Goal: Task Accomplishment & Management: Manage account settings

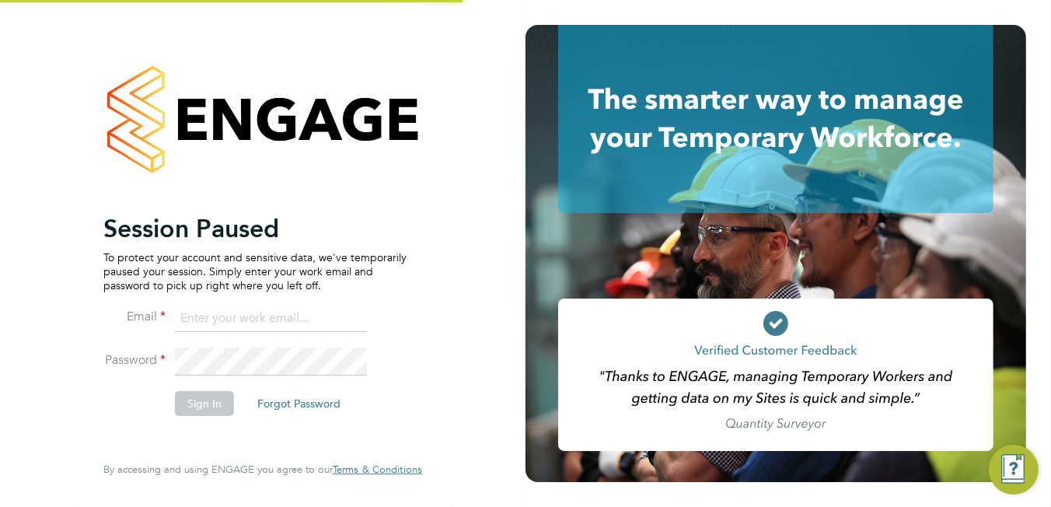
type input "[PERSON_NAME][EMAIL_ADDRESS][DOMAIN_NAME]"
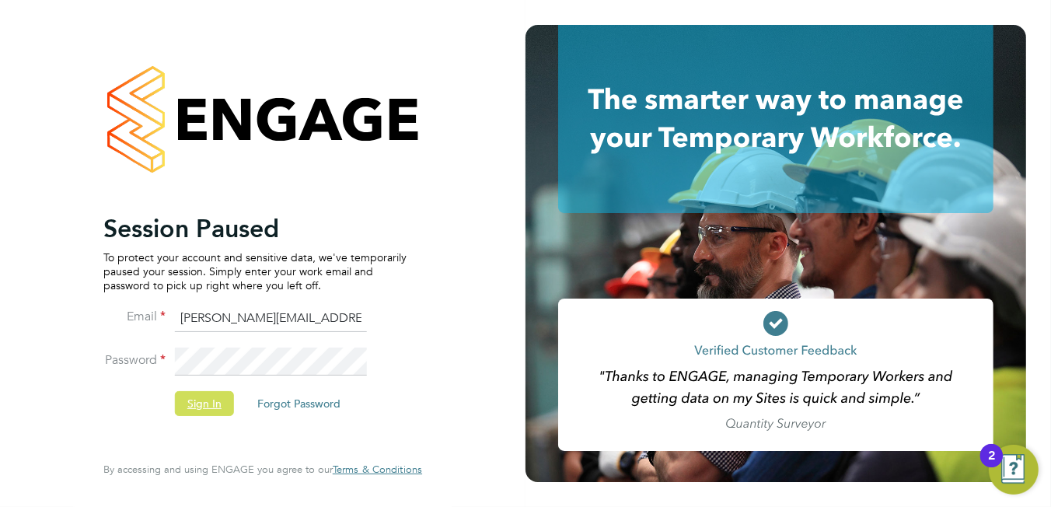
click at [218, 404] on button "Sign In" at bounding box center [204, 403] width 59 height 25
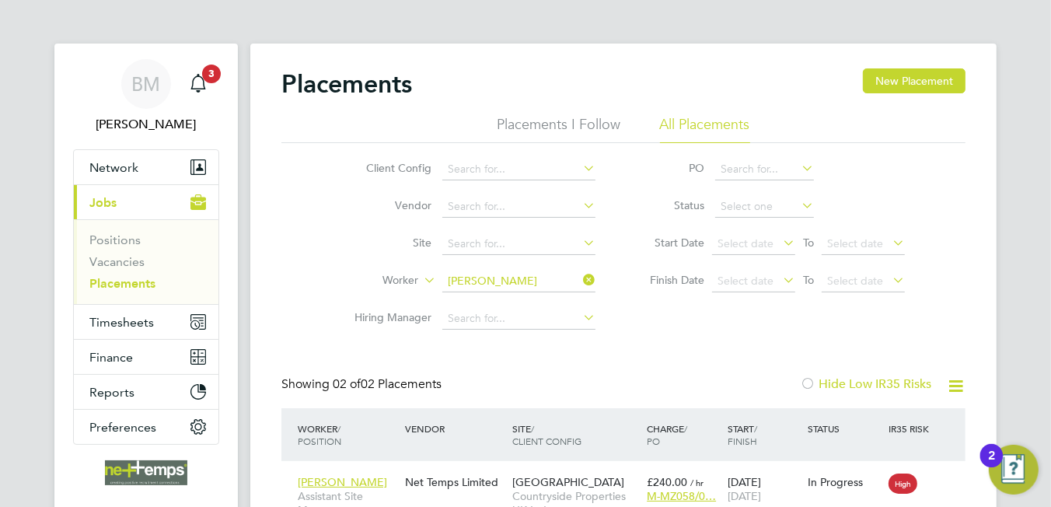
click at [580, 282] on icon at bounding box center [580, 280] width 0 height 22
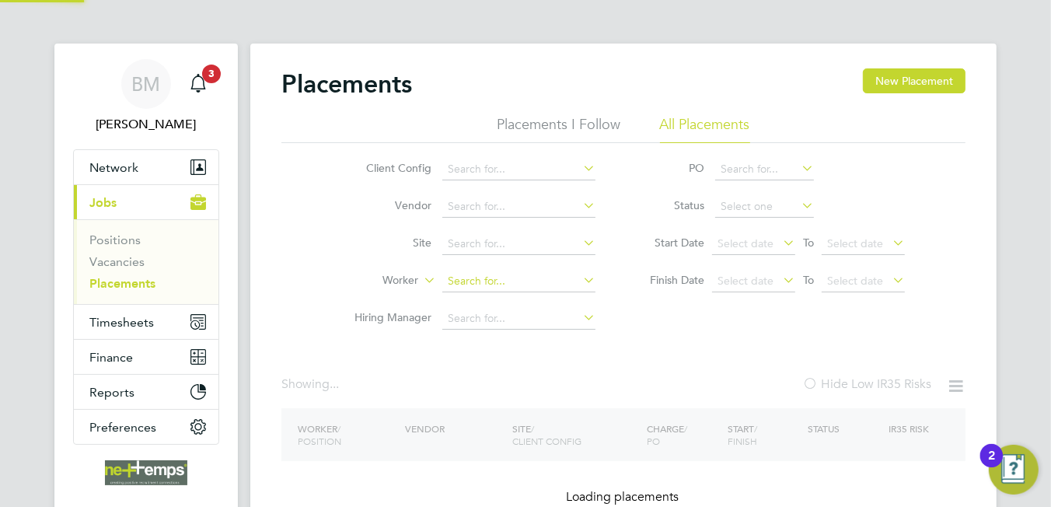
click at [517, 289] on input at bounding box center [518, 282] width 153 height 22
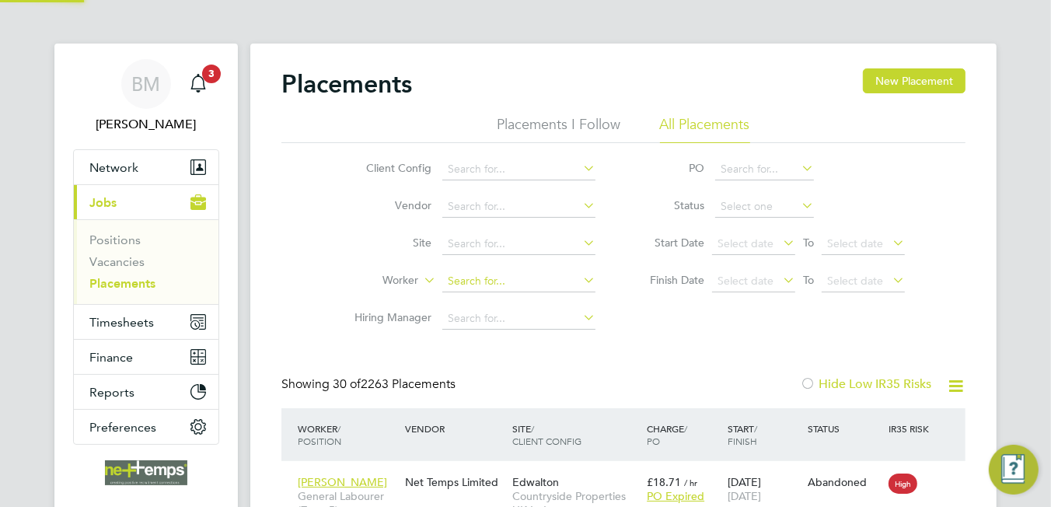
click at [518, 285] on input at bounding box center [518, 282] width 153 height 22
type input "shirley ryan"
click at [519, 301] on li "Loading data" at bounding box center [519, 302] width 154 height 20
click at [519, 289] on input at bounding box center [518, 282] width 153 height 22
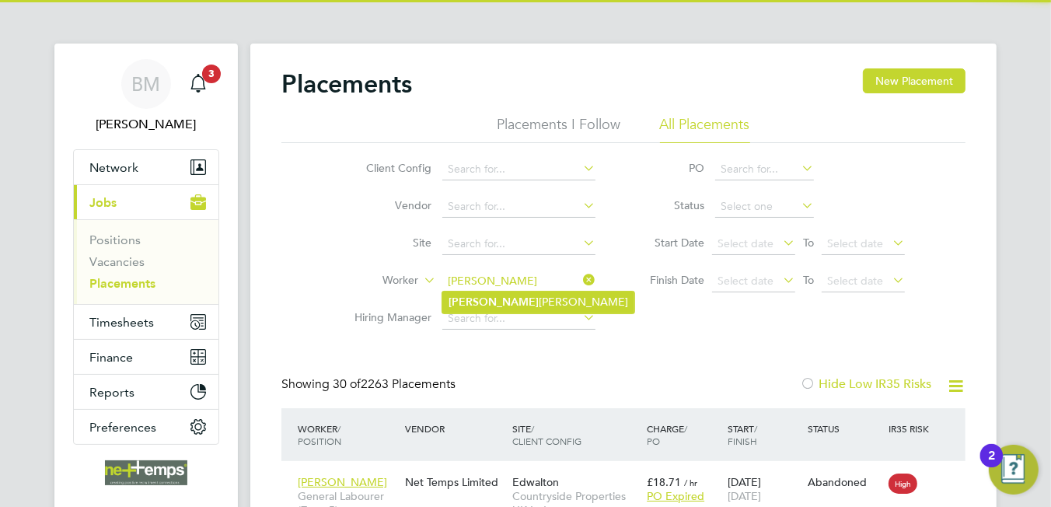
click at [533, 300] on li "Shirley Ryan" at bounding box center [538, 302] width 192 height 21
type input "[PERSON_NAME]"
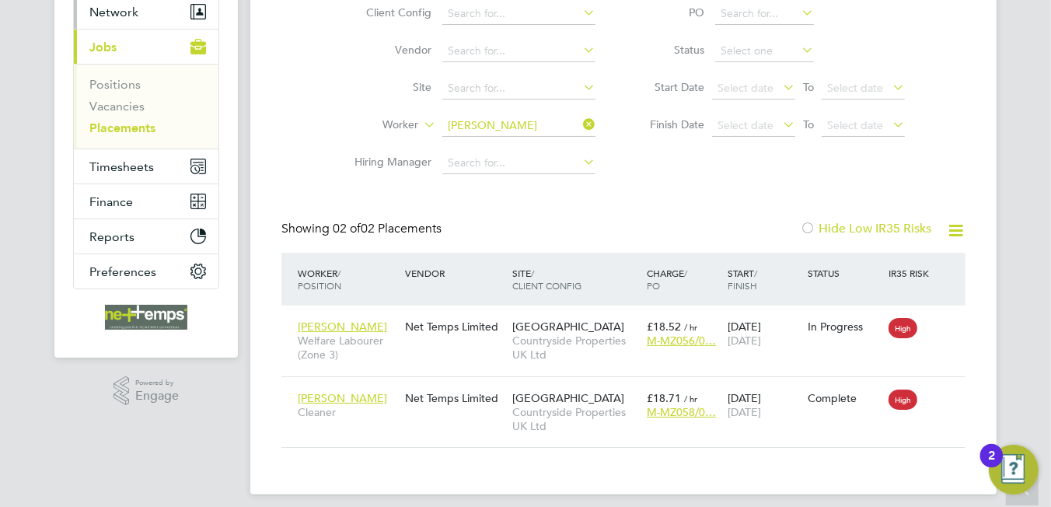
click at [138, 21] on button "Network" at bounding box center [146, 12] width 145 height 34
click at [111, 12] on span "Network" at bounding box center [113, 12] width 49 height 15
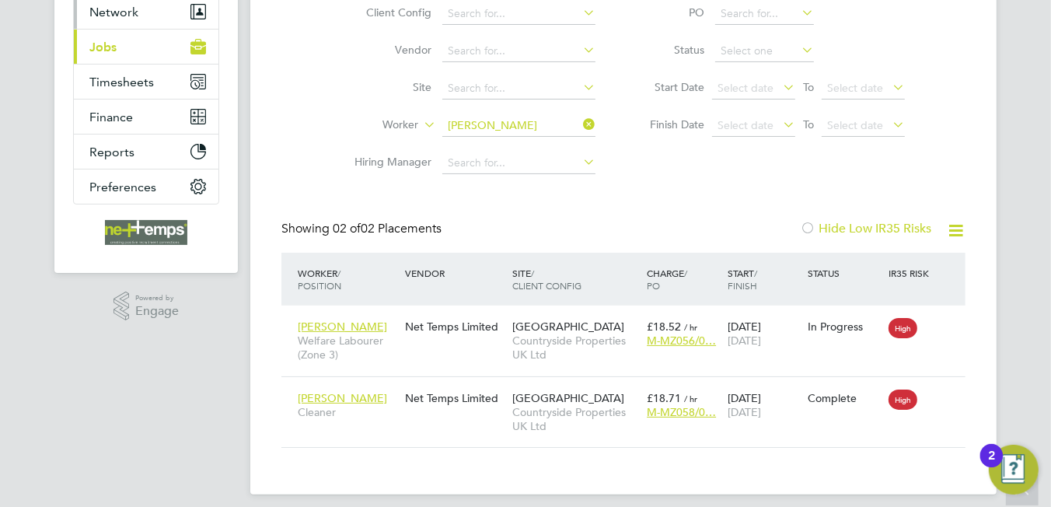
click at [118, 19] on button "Network" at bounding box center [146, 12] width 145 height 34
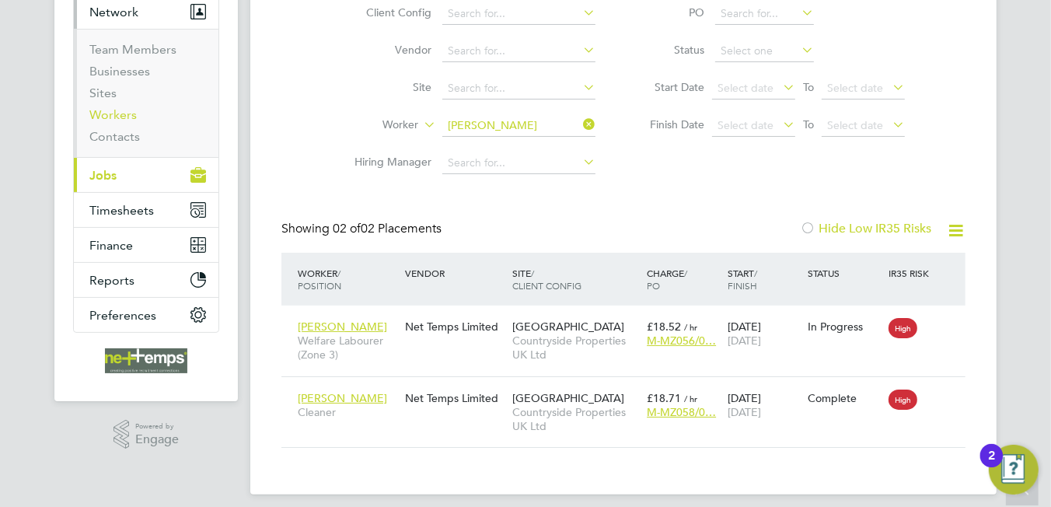
click at [114, 113] on link "Workers" at bounding box center [112, 114] width 47 height 15
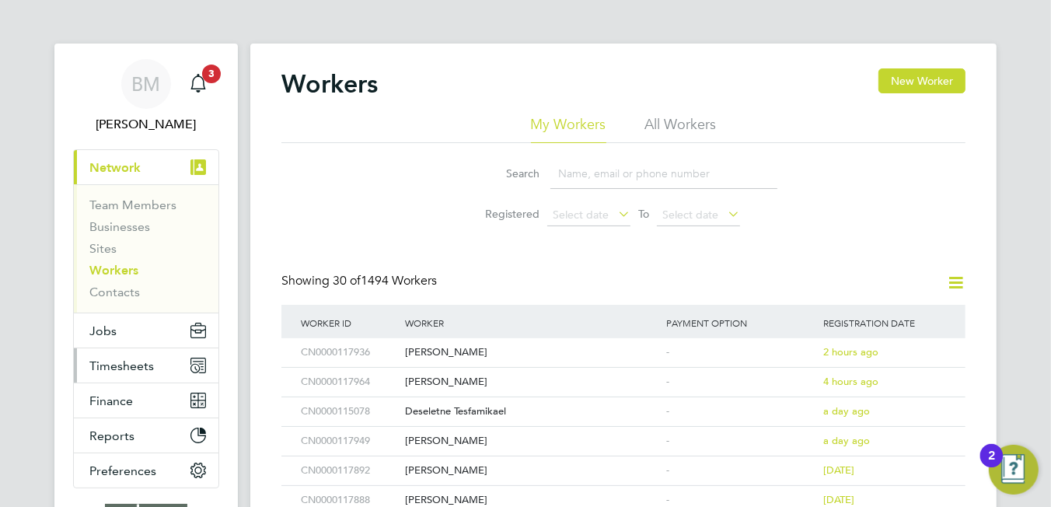
click at [102, 350] on button "Timesheets" at bounding box center [146, 365] width 145 height 34
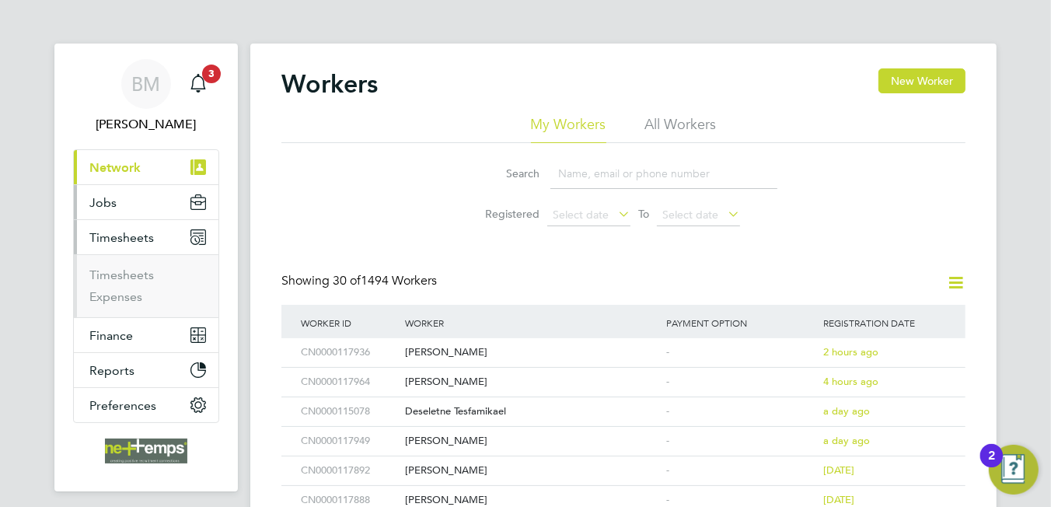
click at [134, 212] on button "Jobs" at bounding box center [146, 202] width 145 height 34
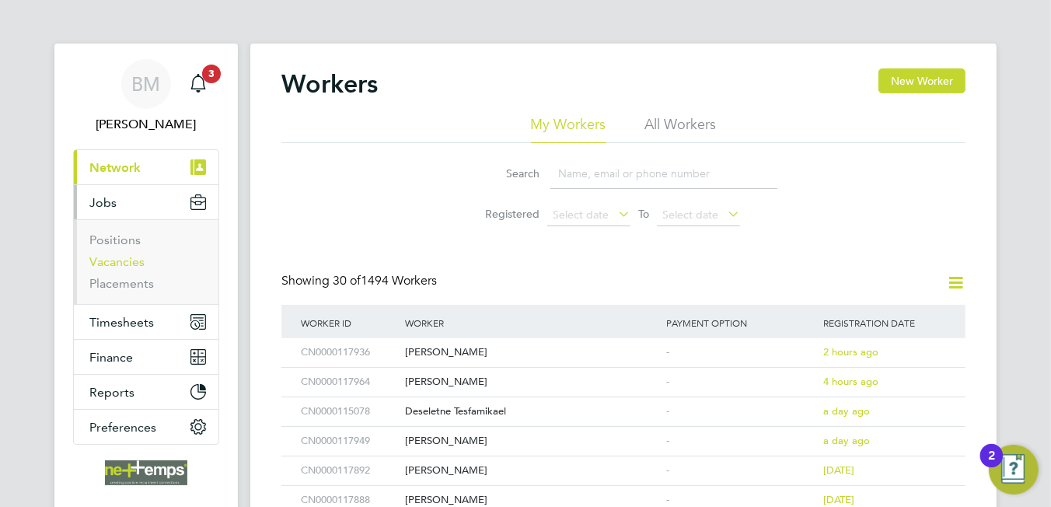
click at [117, 254] on link "Vacancies" at bounding box center [116, 261] width 55 height 15
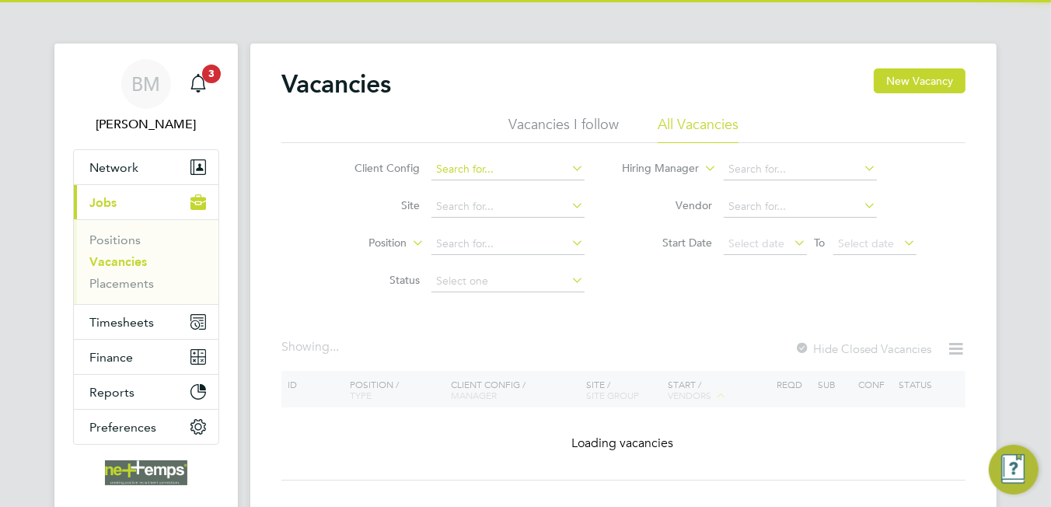
click at [454, 166] on input at bounding box center [508, 170] width 153 height 22
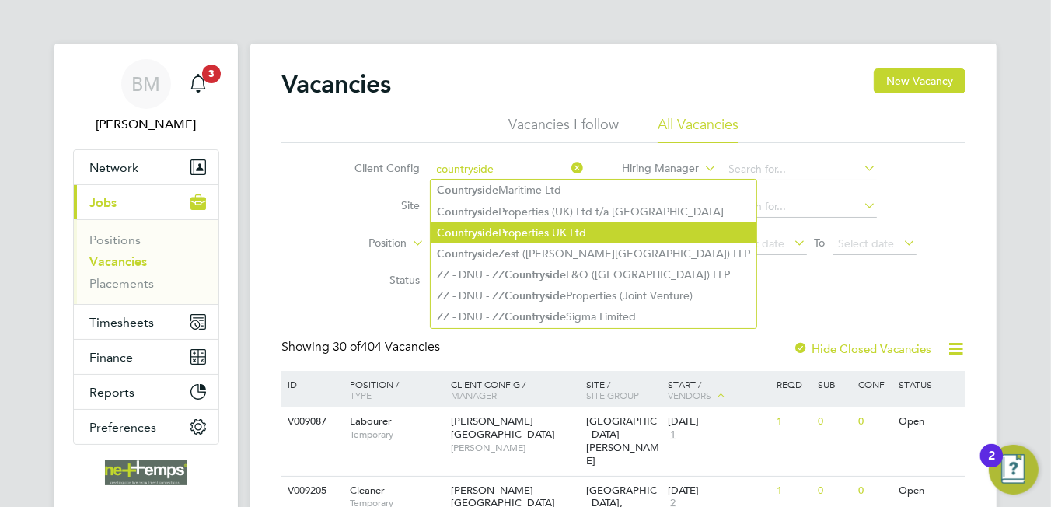
click at [507, 233] on li "Countryside Properties UK Ltd" at bounding box center [594, 232] width 326 height 21
type input "Countryside Properties UK Ltd"
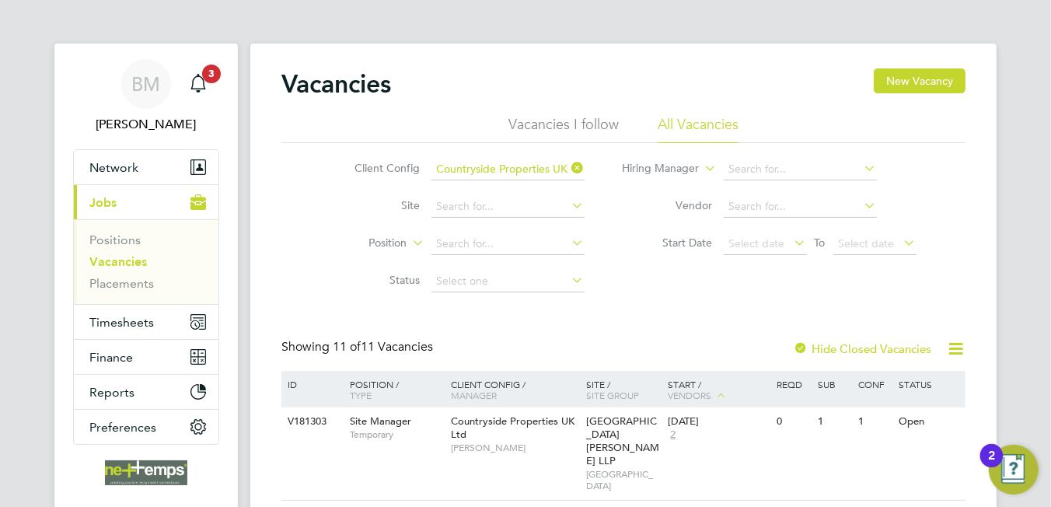
click at [569, 168] on icon at bounding box center [569, 168] width 0 height 22
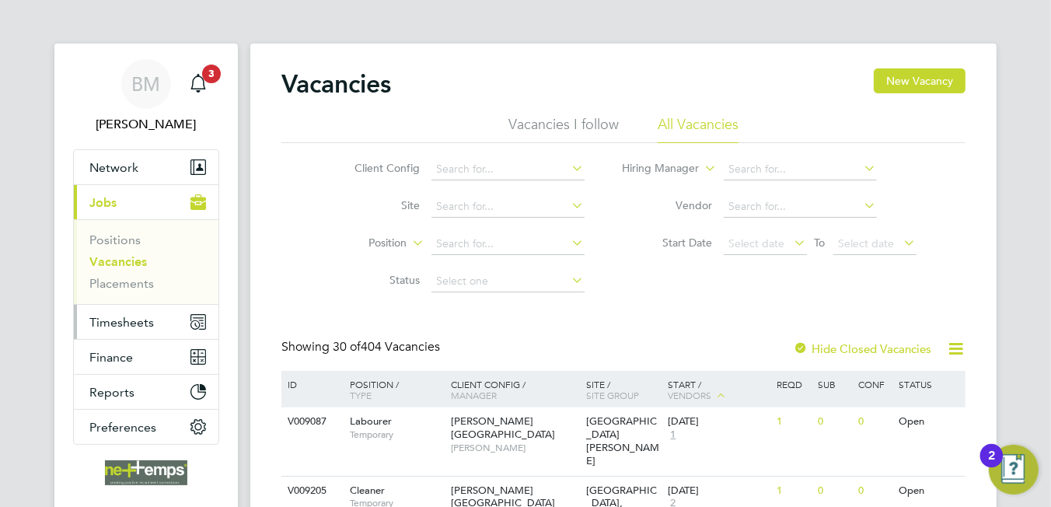
click at [132, 317] on span "Timesheets" at bounding box center [121, 322] width 65 height 15
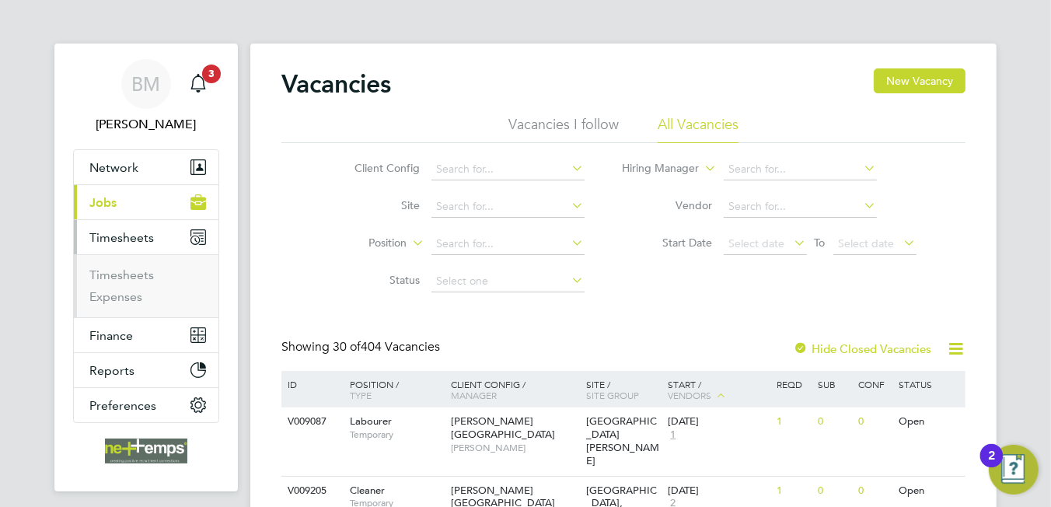
click at [134, 239] on span "Timesheets" at bounding box center [121, 237] width 65 height 15
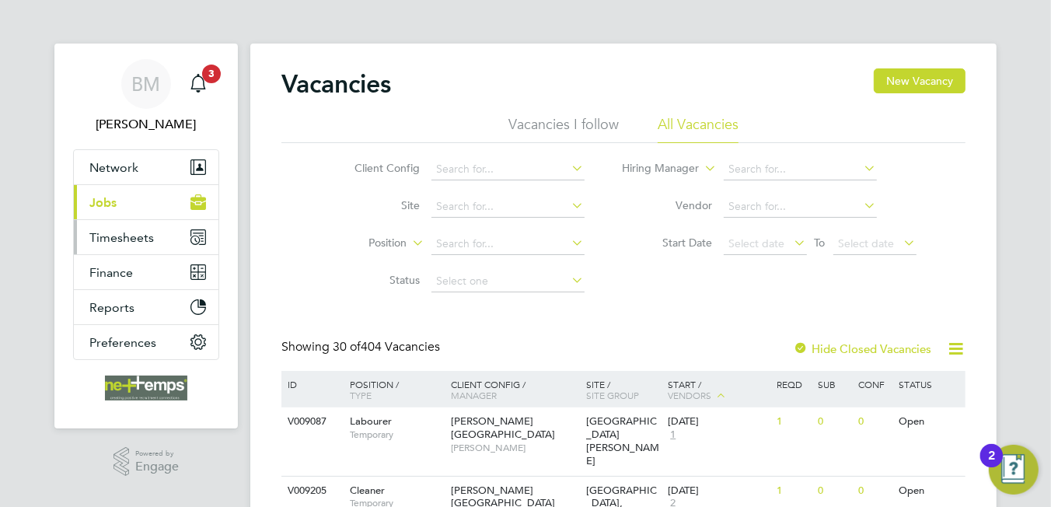
click at [141, 247] on button "Timesheets" at bounding box center [146, 237] width 145 height 34
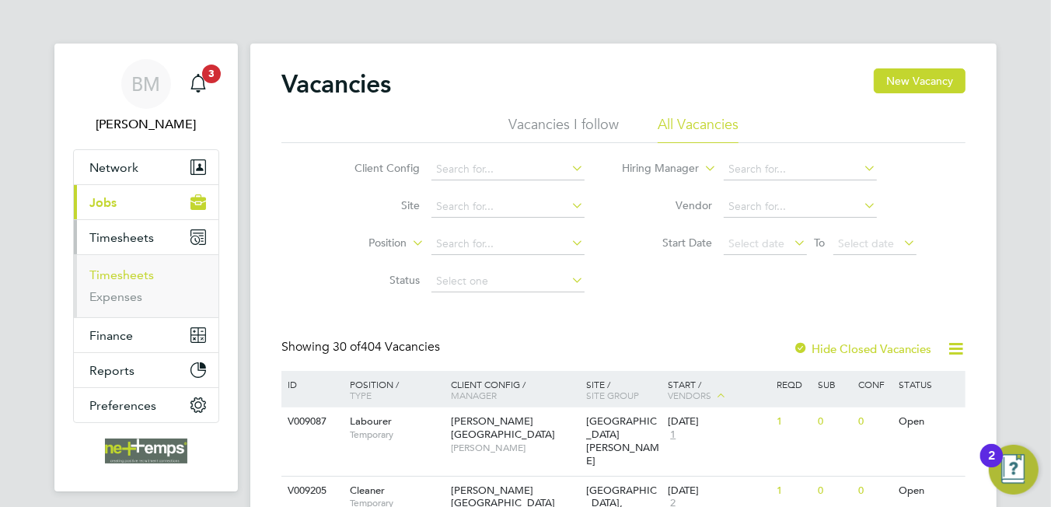
click at [130, 278] on link "Timesheets" at bounding box center [121, 275] width 65 height 15
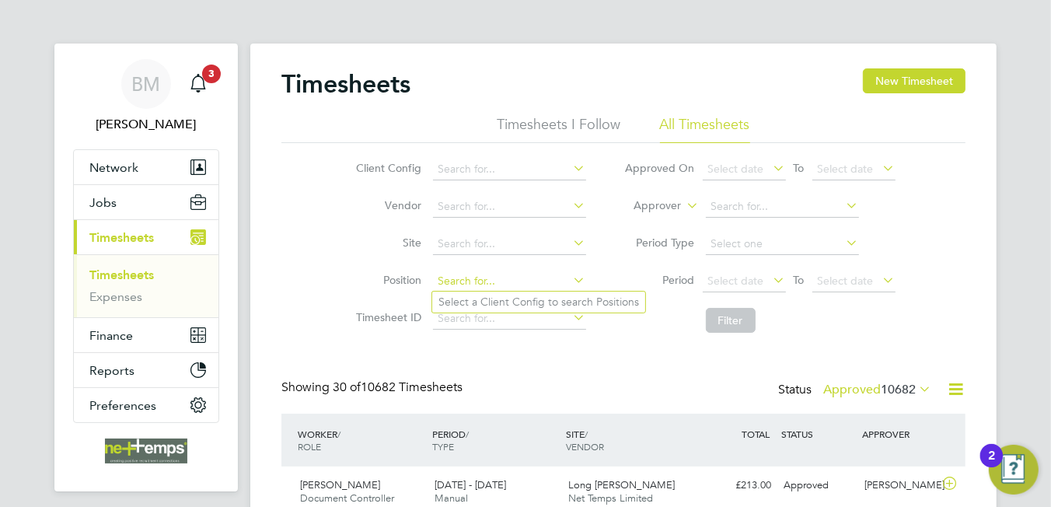
click at [467, 276] on input at bounding box center [509, 282] width 153 height 22
type input "shirley ryan"
click at [571, 286] on icon at bounding box center [571, 280] width 0 height 22
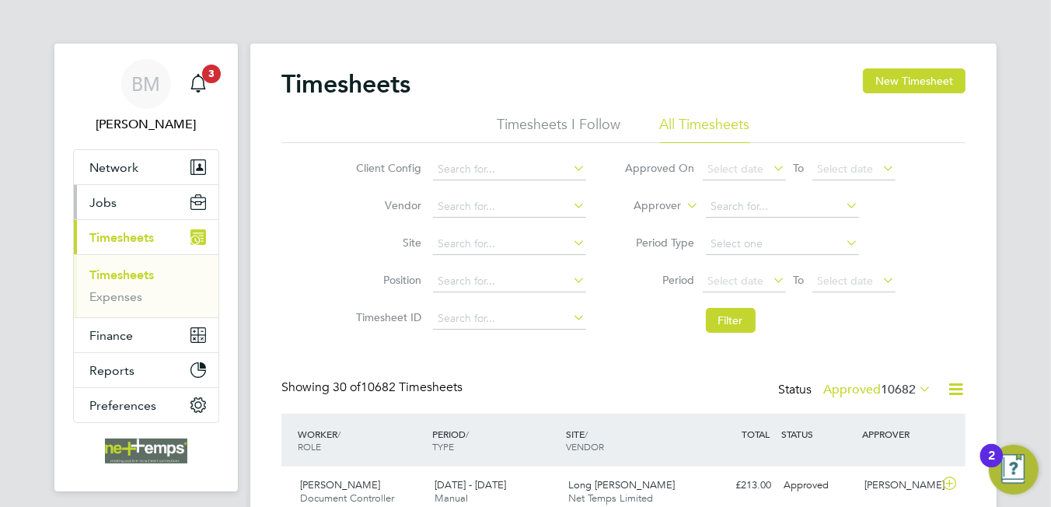
click at [111, 203] on span "Jobs" at bounding box center [102, 202] width 27 height 15
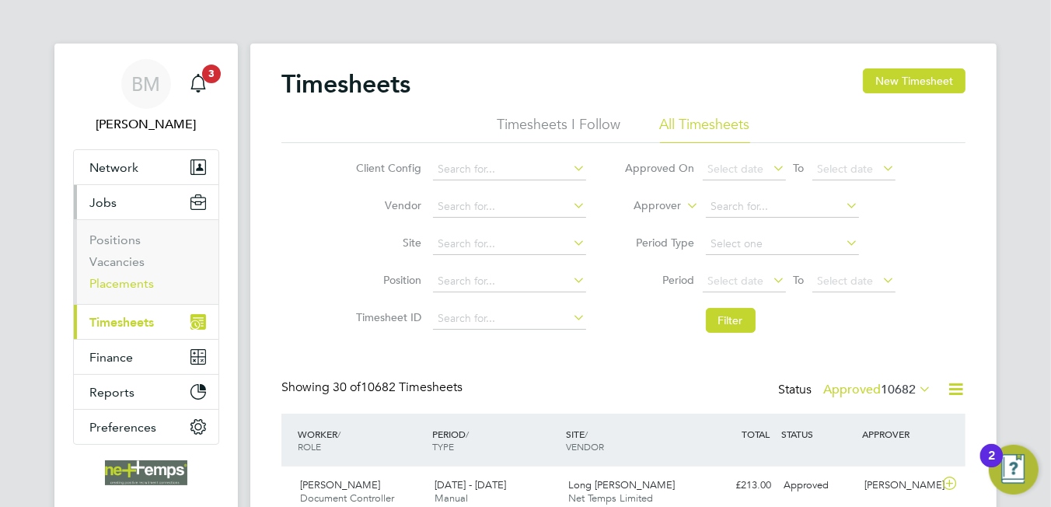
click at [127, 276] on link "Placements" at bounding box center [121, 283] width 65 height 15
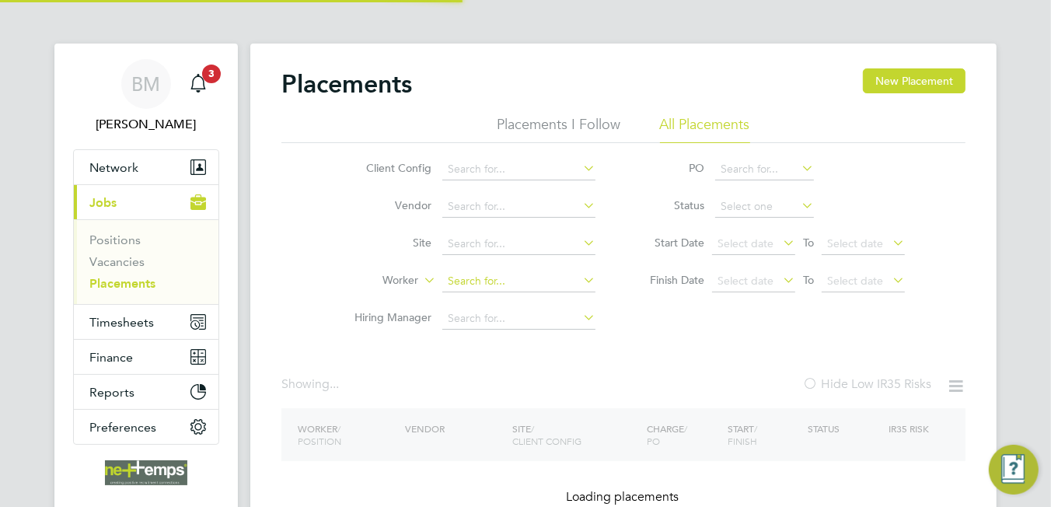
click at [502, 277] on input at bounding box center [518, 282] width 153 height 22
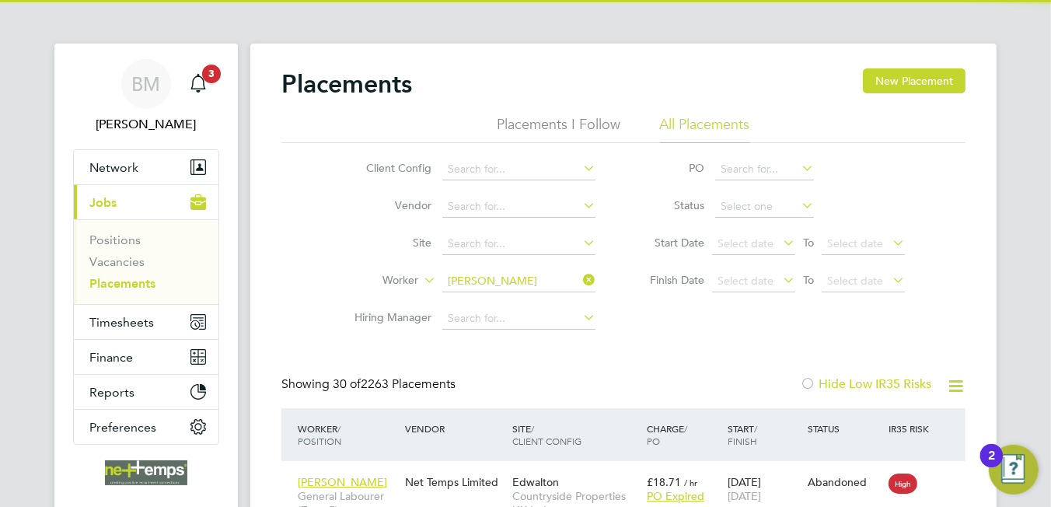
click at [529, 307] on li "Shirley Ryan" at bounding box center [540, 302] width 196 height 21
type input "[PERSON_NAME]"
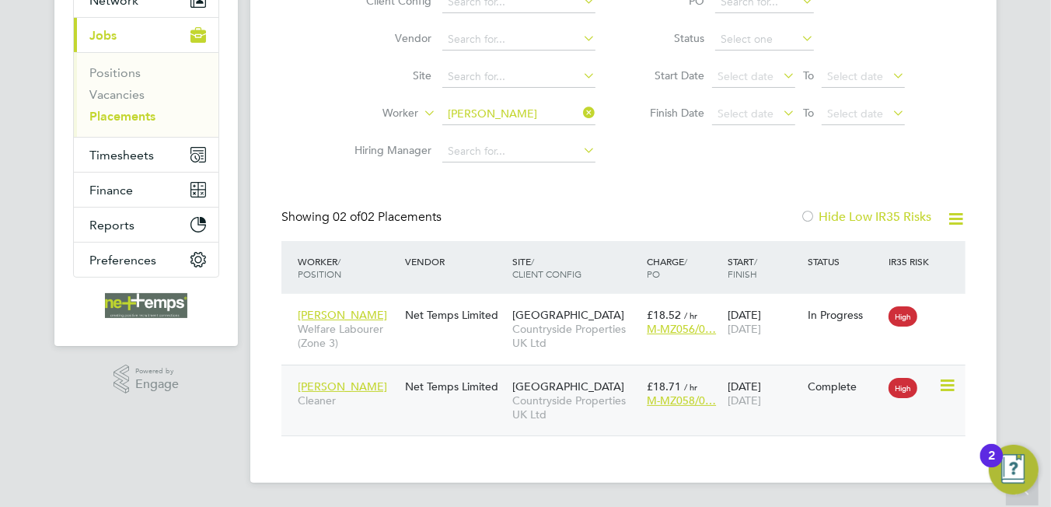
click at [950, 386] on icon at bounding box center [947, 385] width 16 height 19
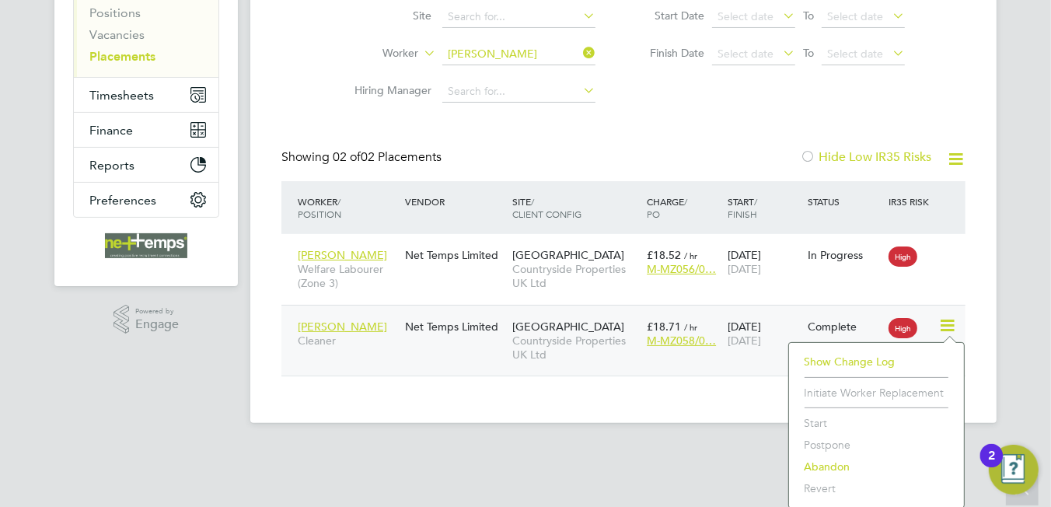
click at [600, 329] on div "Prospect Avenue Countryside Properties UK Ltd" at bounding box center [576, 341] width 135 height 58
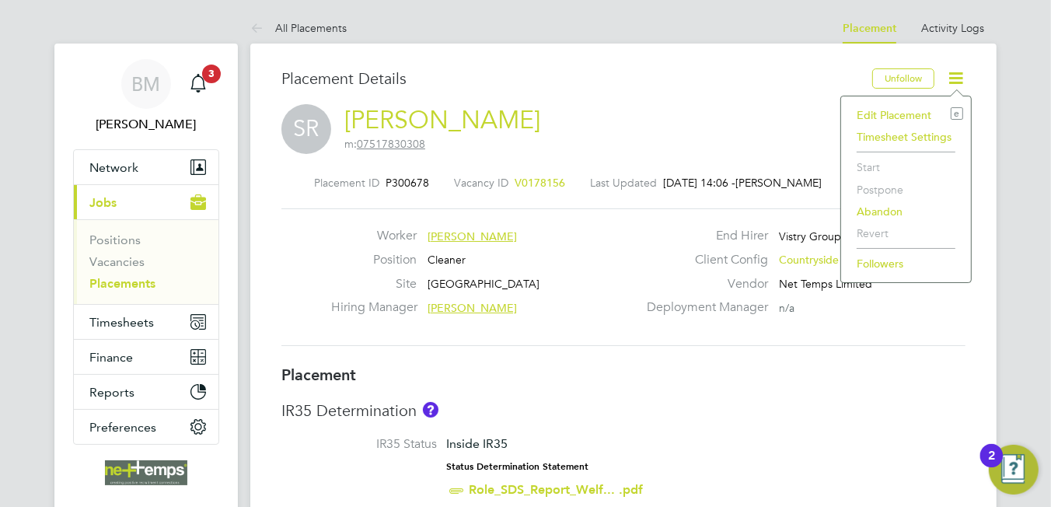
click at [906, 110] on li "Edit Placement e" at bounding box center [906, 115] width 114 height 22
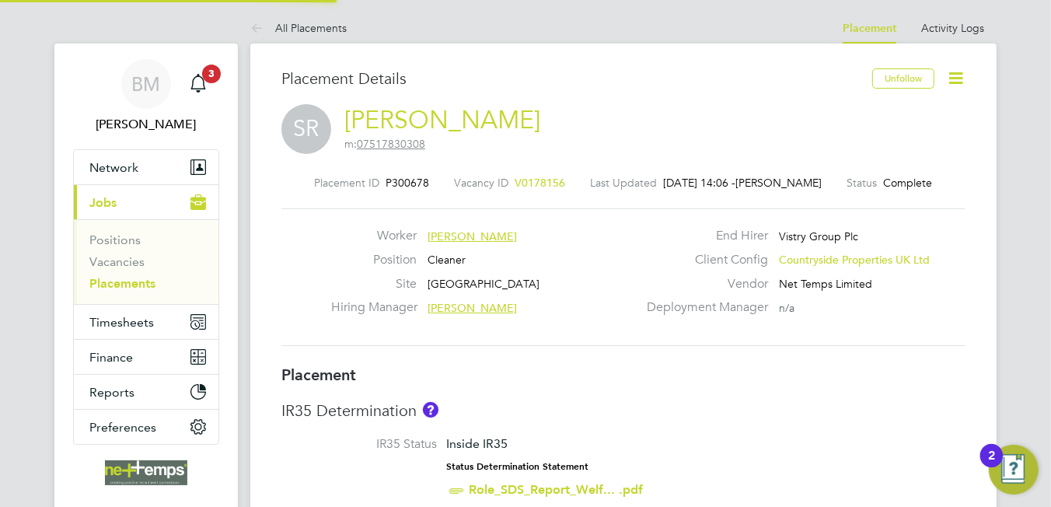
type input "Gurraj Singh"
type input "04 Aug 2025"
type input "07 Sep 2025"
type input "08:00"
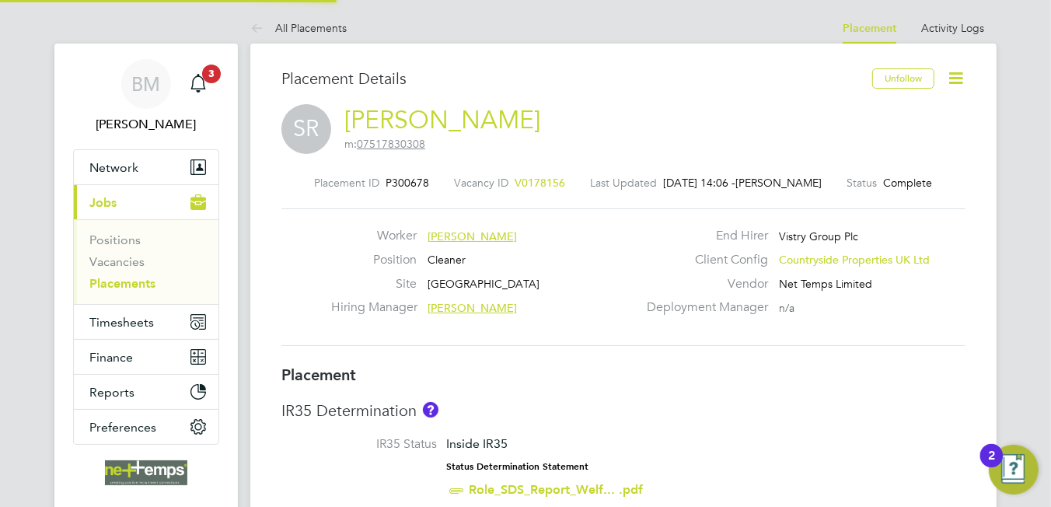
type input "18:00"
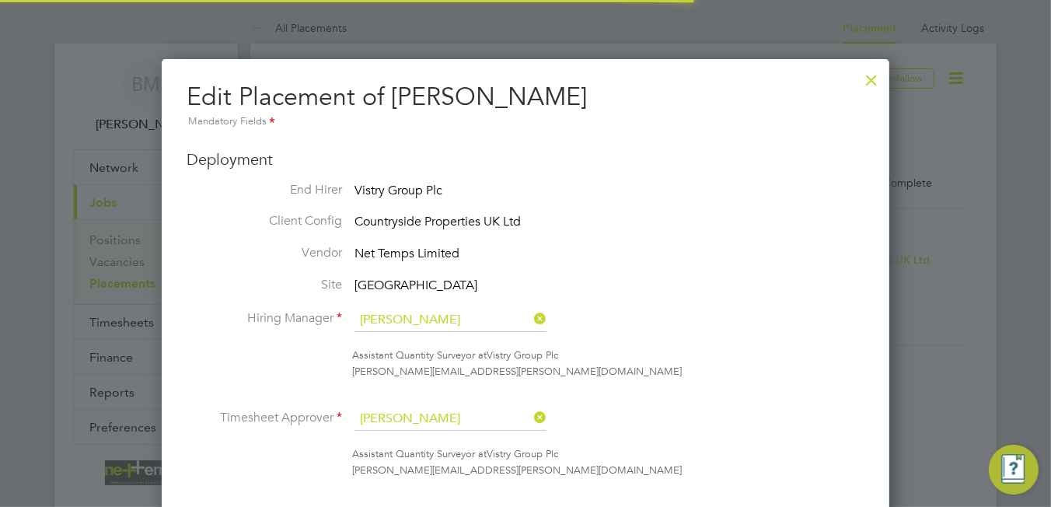
scroll to position [8, 7]
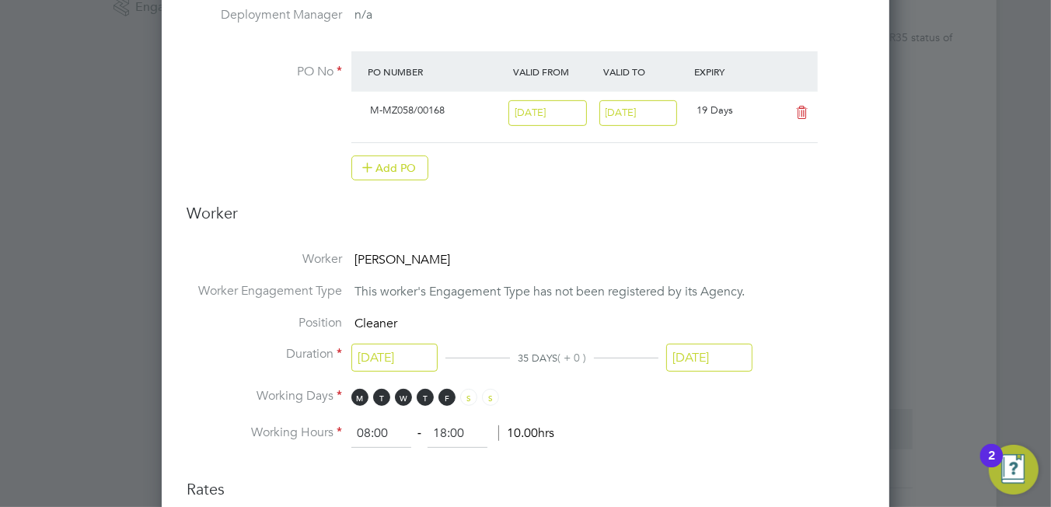
click at [704, 347] on input "[DATE]" at bounding box center [709, 358] width 86 height 29
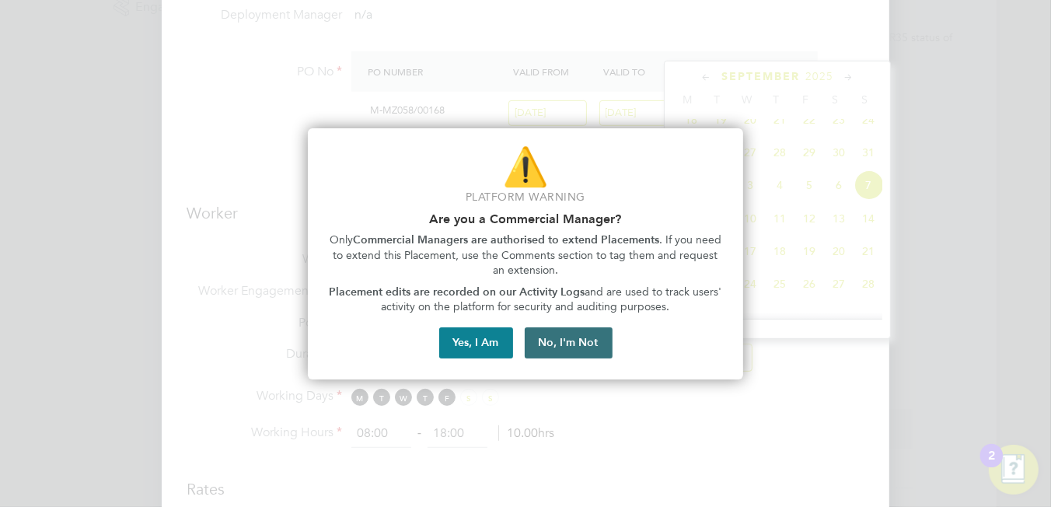
click at [558, 353] on button "No, I'm Not" at bounding box center [569, 342] width 88 height 31
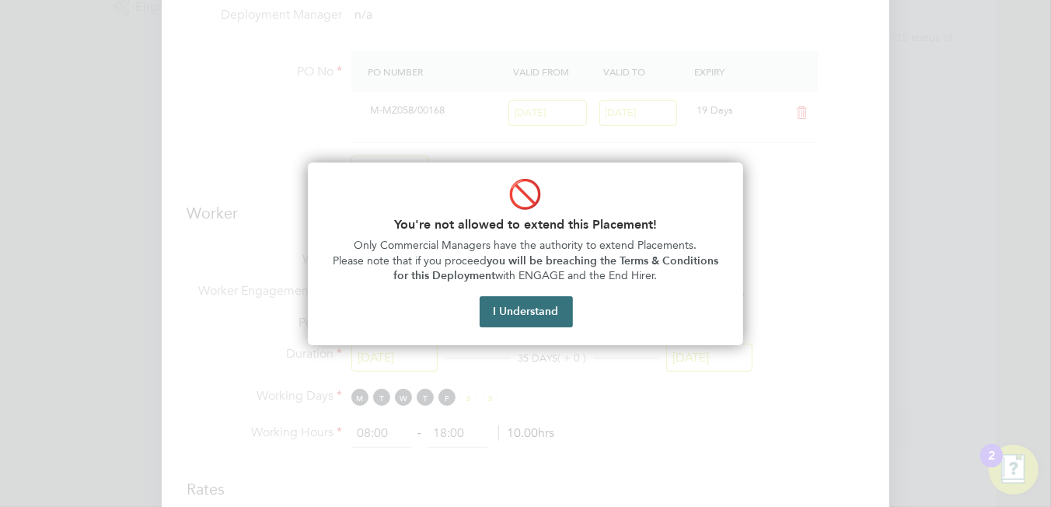
click at [560, 313] on button "I Understand" at bounding box center [526, 311] width 93 height 31
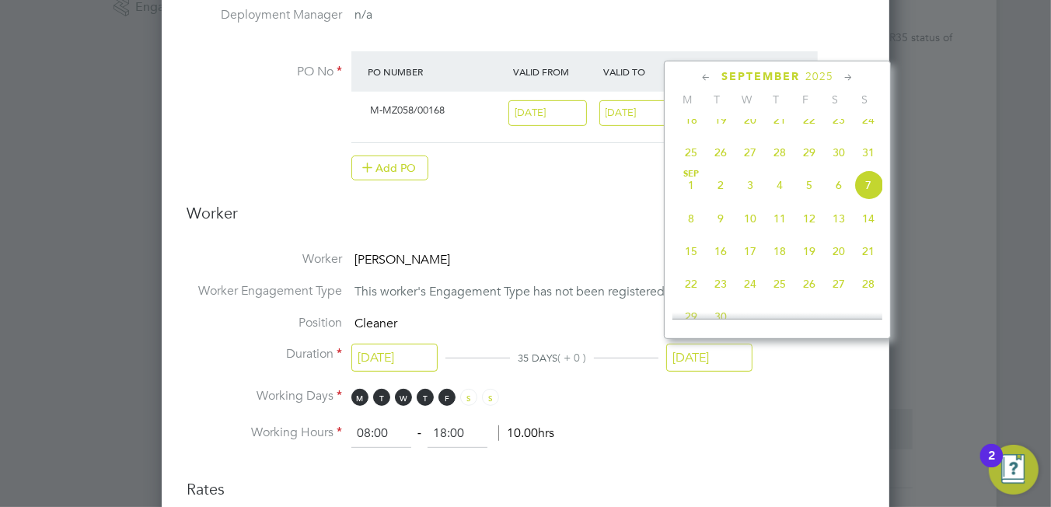
click at [603, 242] on ng-form "Deployment End Hirer Vistry Group Plc Client Config Countryside Properties UK L…" at bounding box center [526, 391] width 678 height 1573
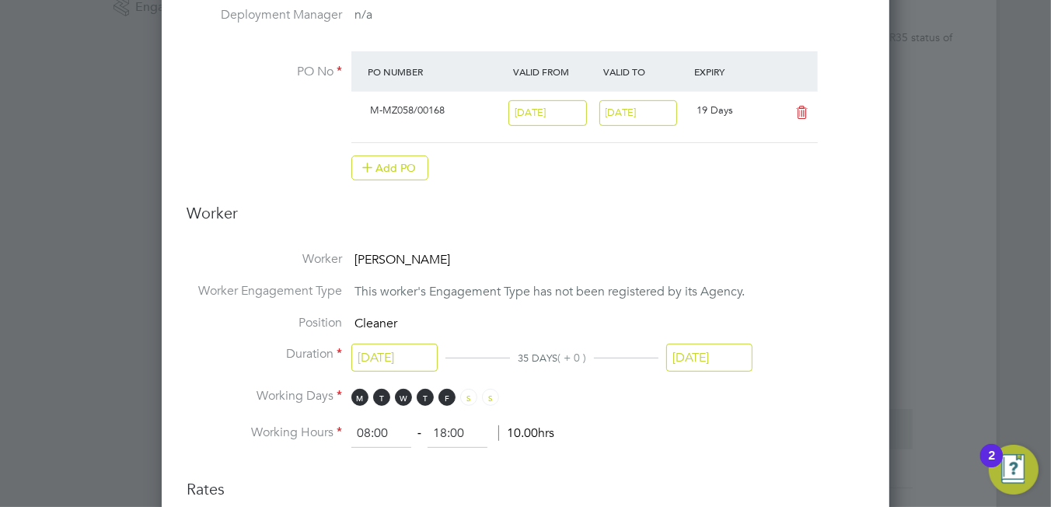
scroll to position [0, 0]
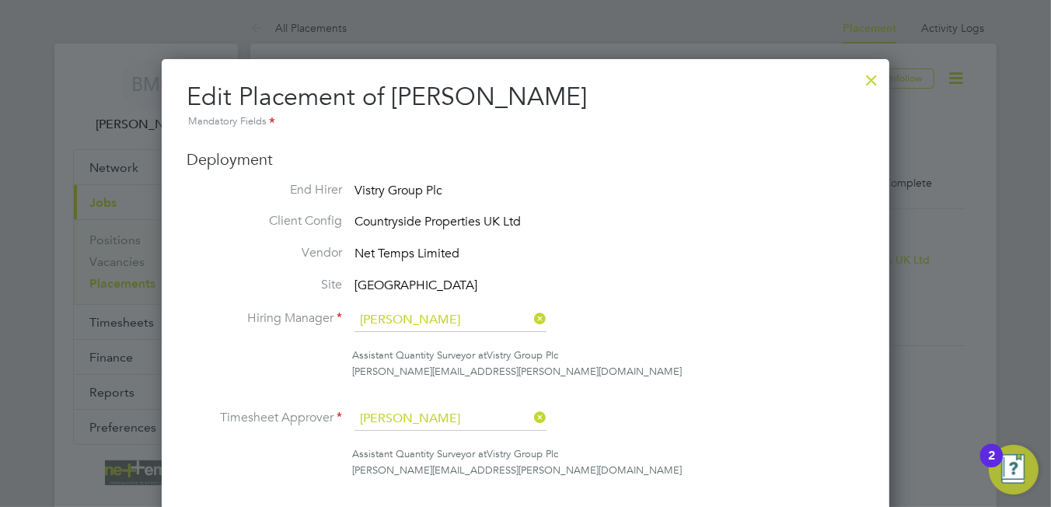
click at [872, 76] on div at bounding box center [872, 76] width 28 height 28
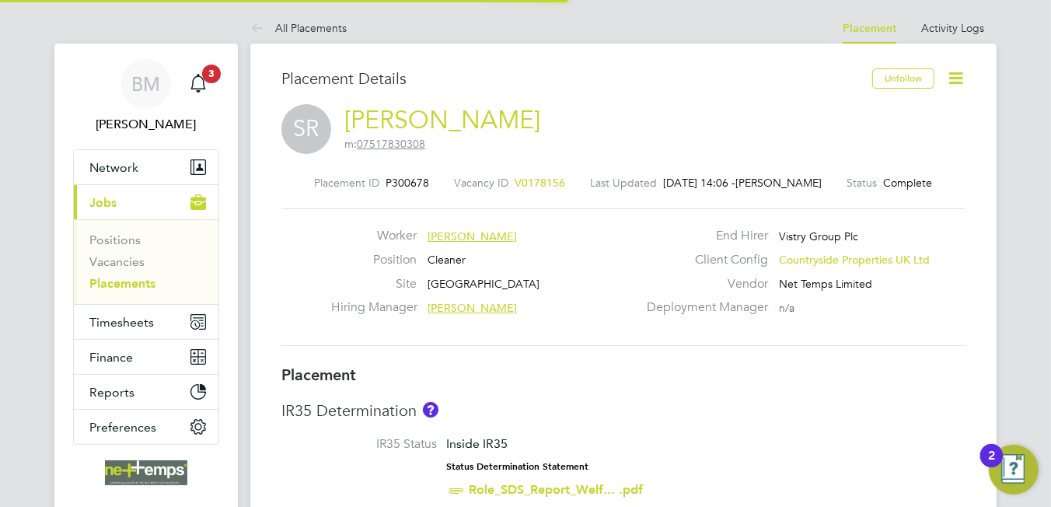
scroll to position [46, 109]
click at [134, 315] on span "Timesheets" at bounding box center [121, 322] width 65 height 15
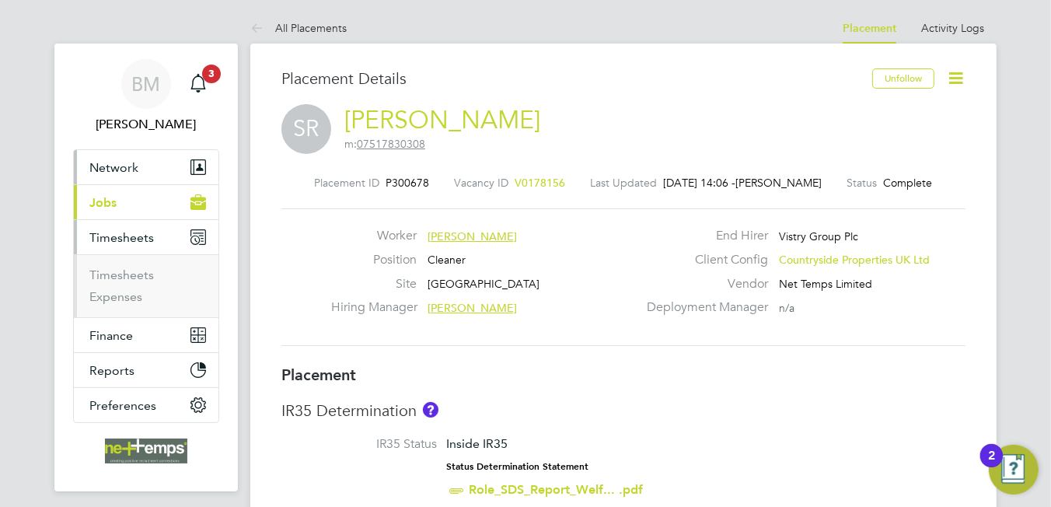
click at [124, 164] on span "Network" at bounding box center [113, 167] width 49 height 15
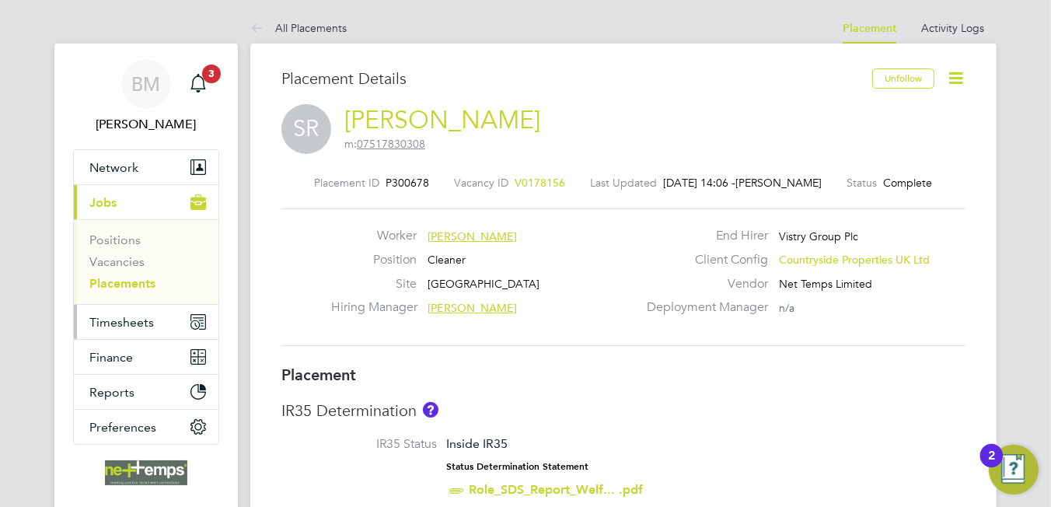
click at [138, 317] on span "Timesheets" at bounding box center [121, 322] width 65 height 15
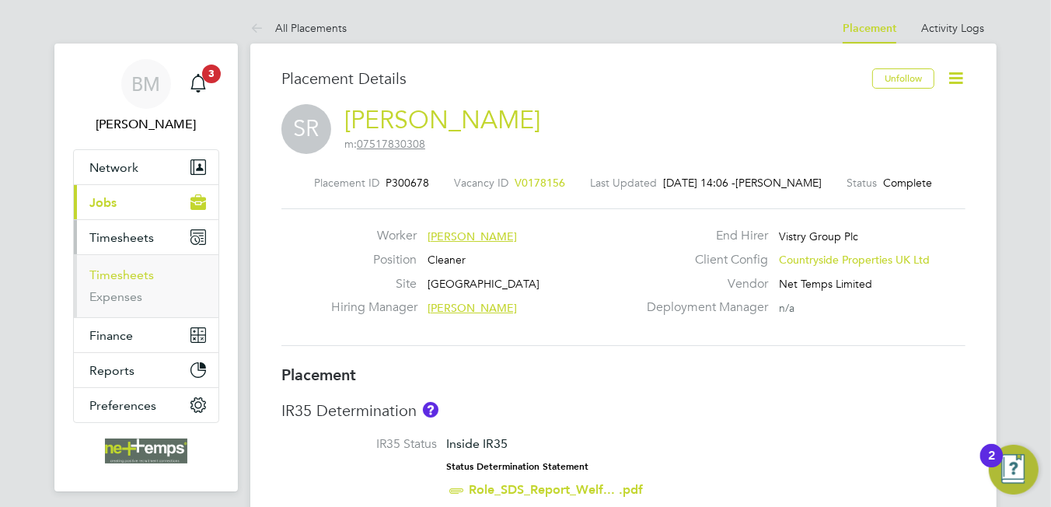
click at [144, 273] on link "Timesheets" at bounding box center [121, 275] width 65 height 15
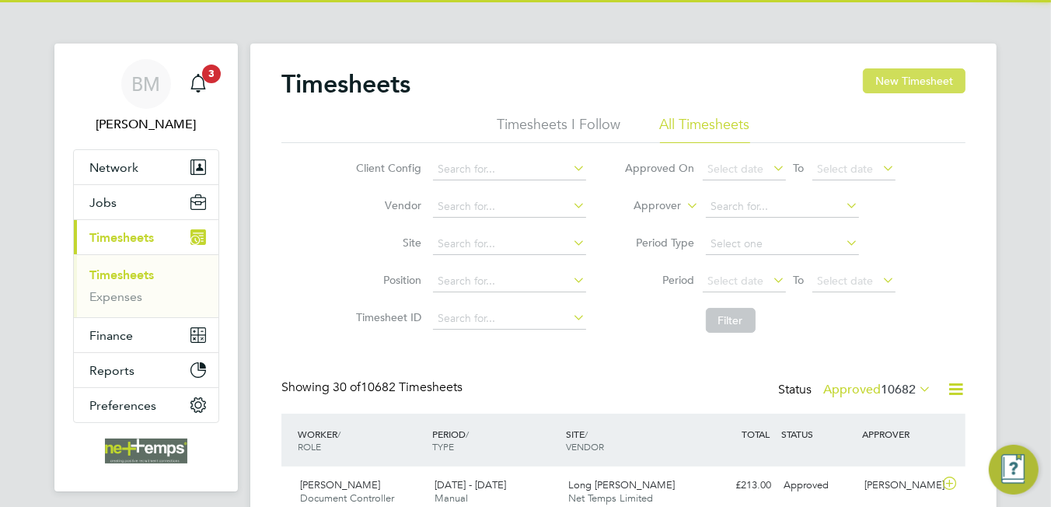
scroll to position [39, 135]
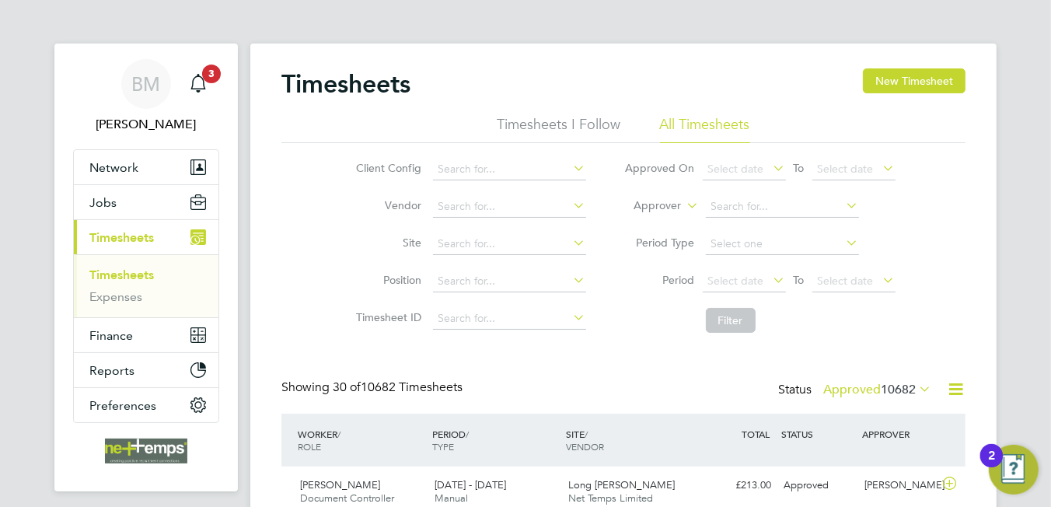
click at [941, 85] on button "New Timesheet" at bounding box center [914, 80] width 103 height 25
click at [912, 80] on button "New Timesheet" at bounding box center [914, 80] width 103 height 25
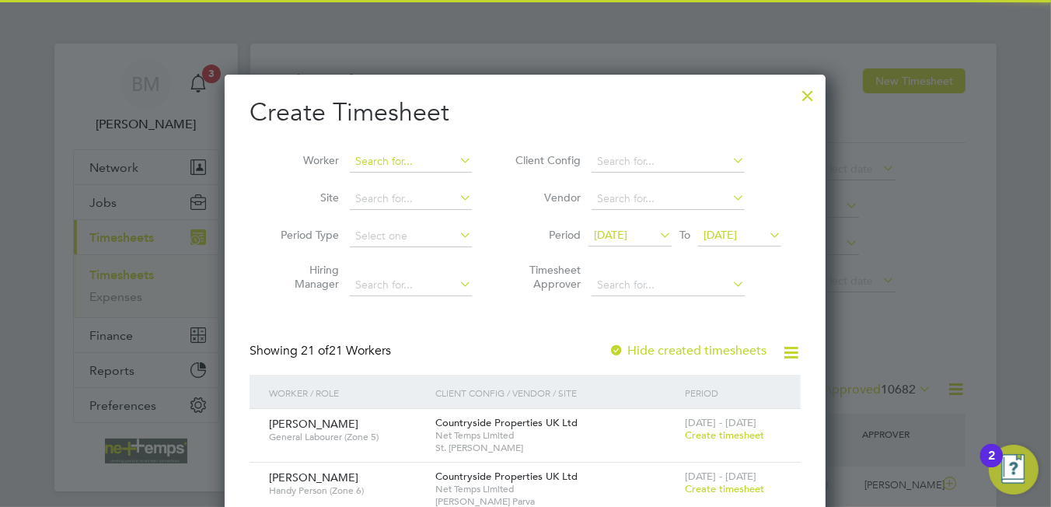
click at [411, 156] on input at bounding box center [411, 162] width 122 height 22
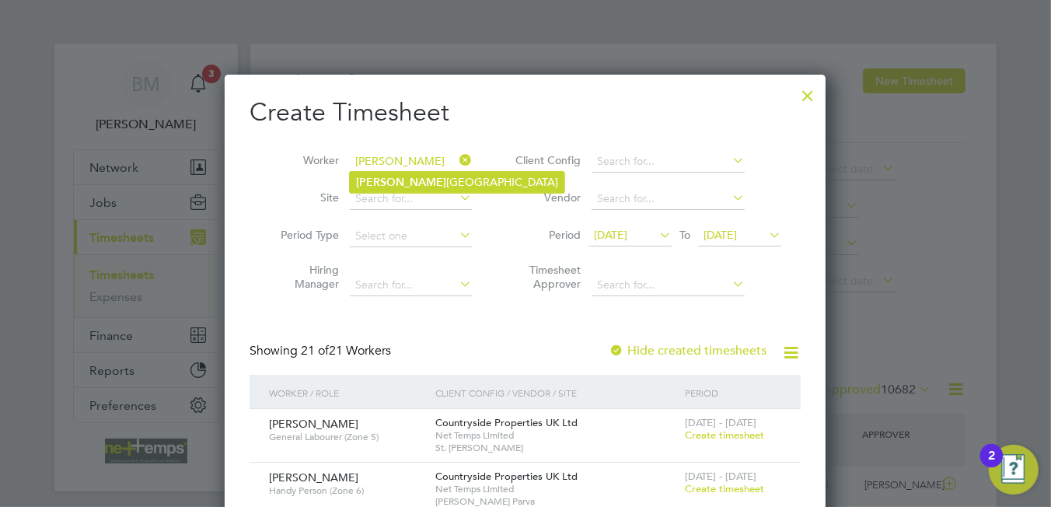
click at [406, 178] on li "Daniele Napoli" at bounding box center [457, 182] width 215 height 21
type input "[PERSON_NAME]"
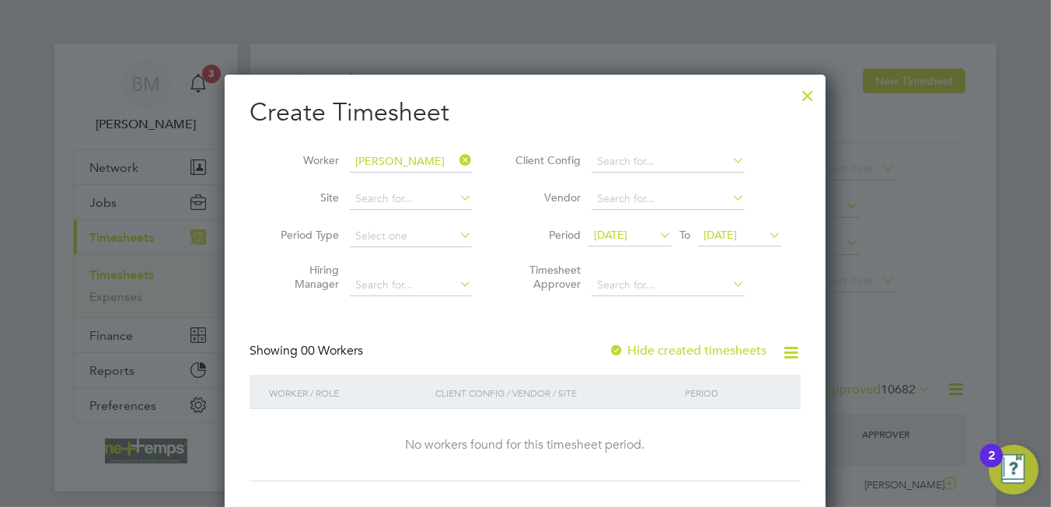
click at [715, 347] on label "Hide created timesheets" at bounding box center [688, 351] width 158 height 16
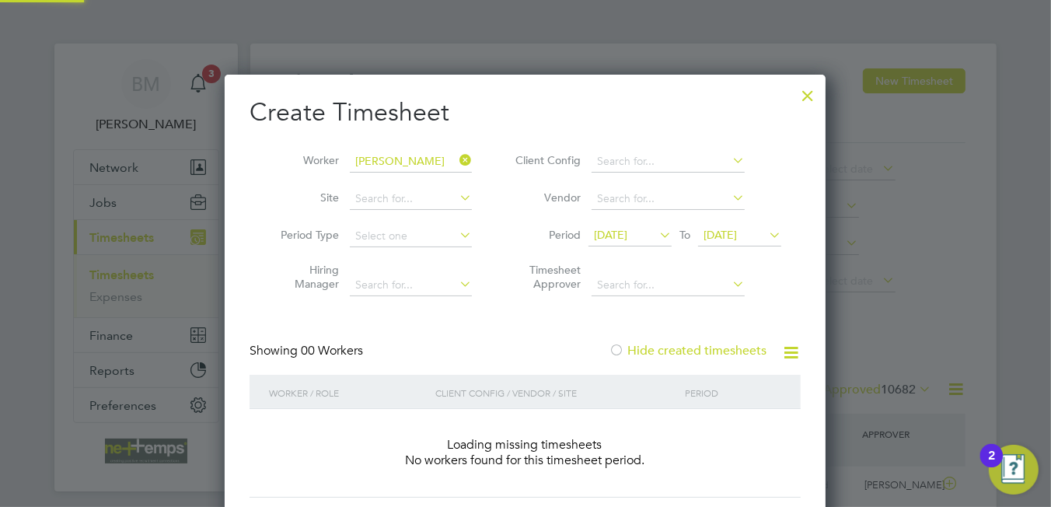
click at [715, 347] on label "Hide created timesheets" at bounding box center [688, 351] width 158 height 16
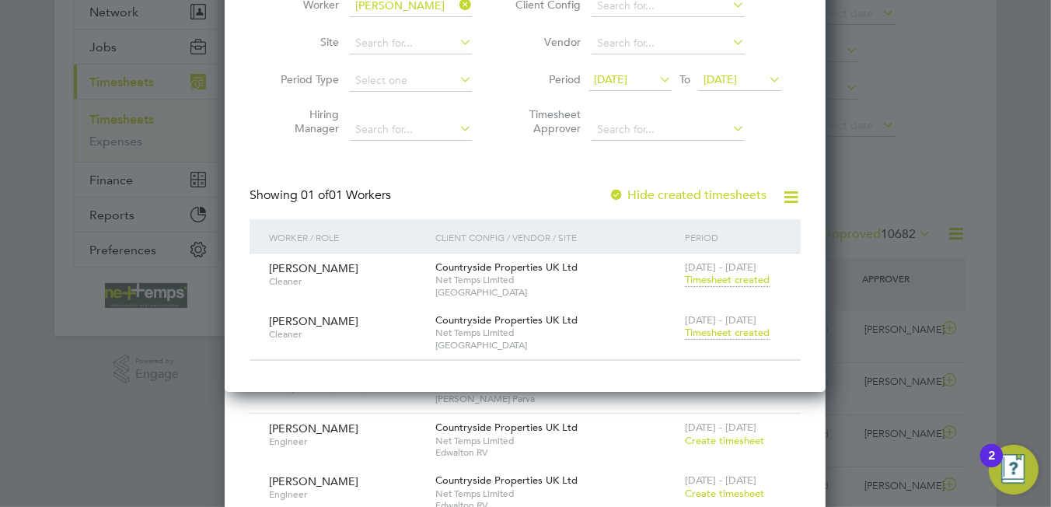
click at [736, 333] on span "Timesheet created" at bounding box center [727, 333] width 85 height 14
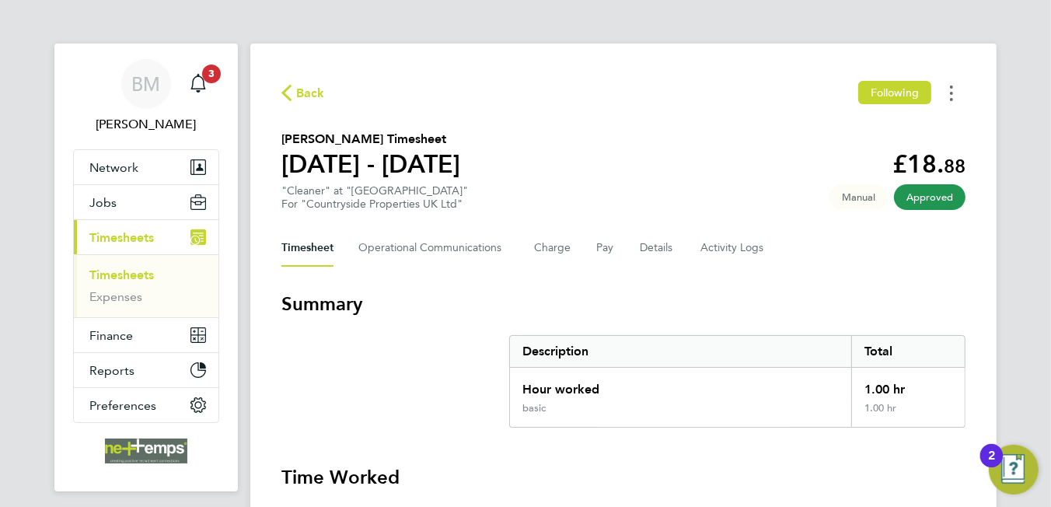
click at [948, 93] on button "Timesheets Menu" at bounding box center [952, 93] width 28 height 24
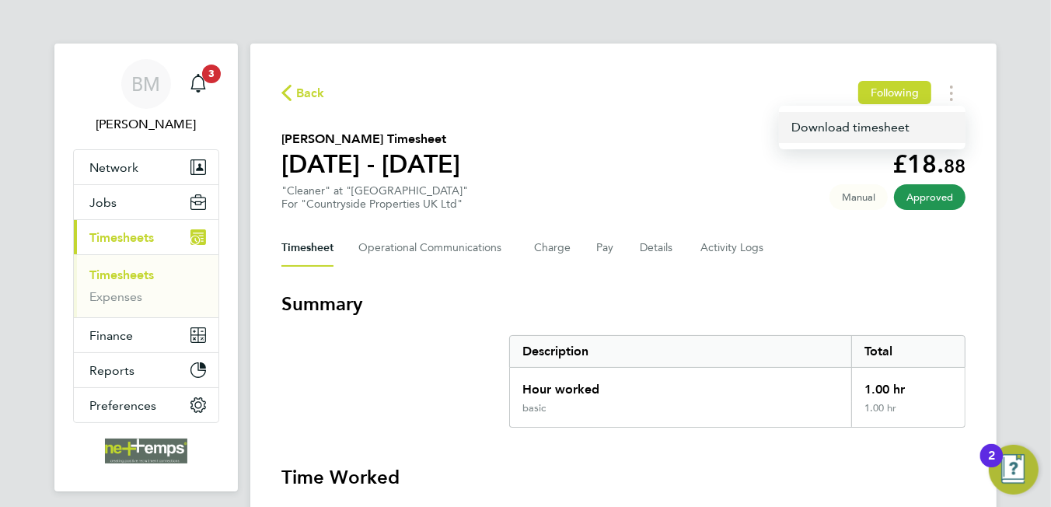
click at [880, 127] on link "Download timesheet" at bounding box center [872, 127] width 187 height 31
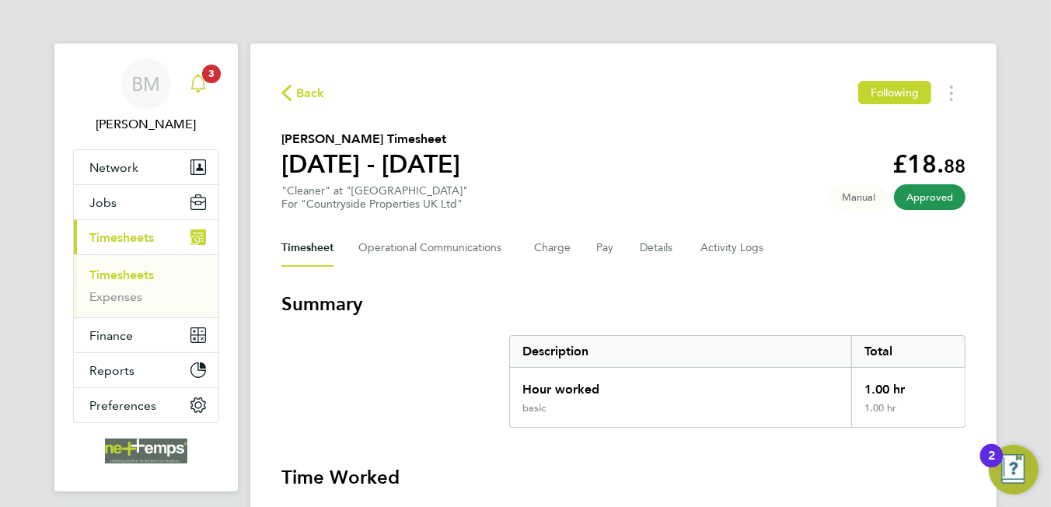
click at [211, 65] on span "3" at bounding box center [211, 74] width 19 height 19
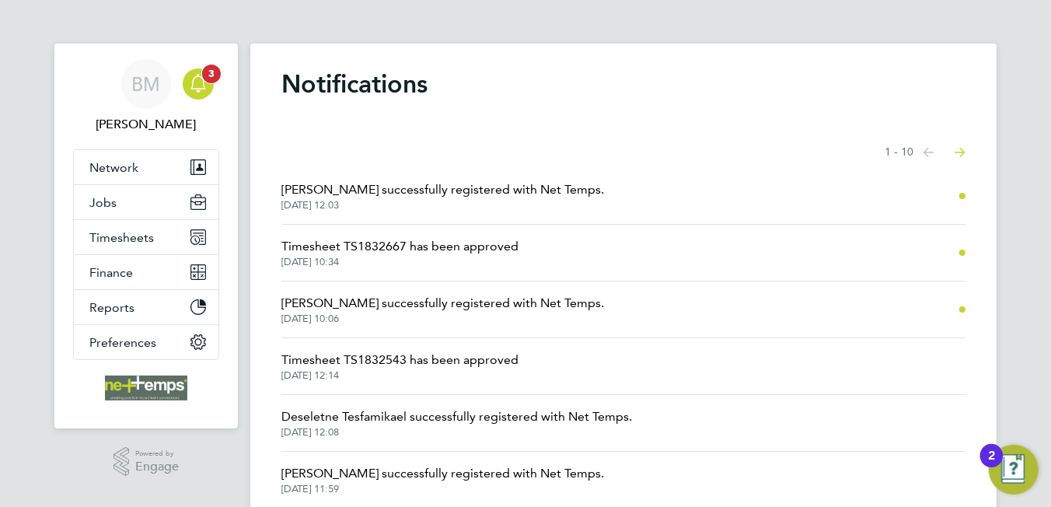
click at [198, 89] on icon "Main navigation" at bounding box center [198, 83] width 19 height 19
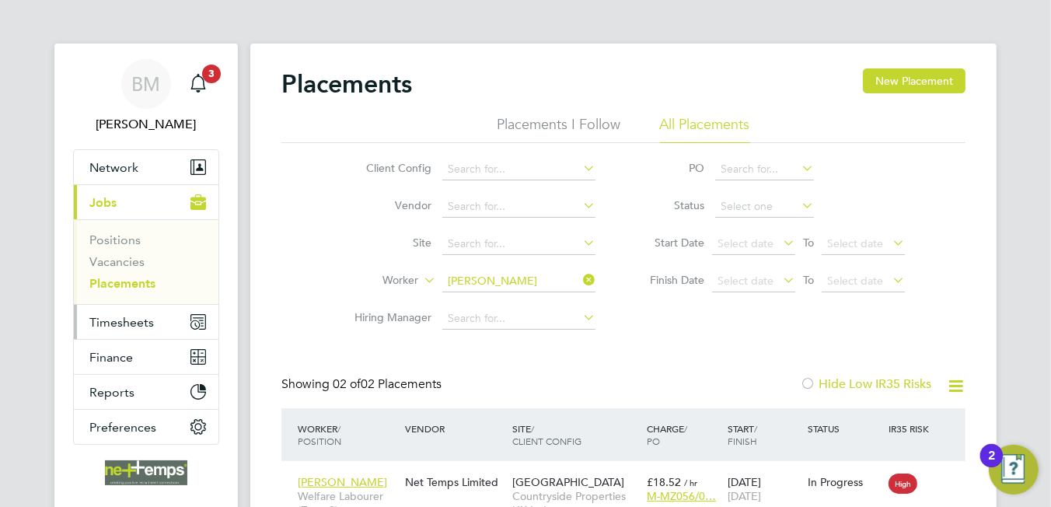
click at [145, 312] on button "Timesheets" at bounding box center [146, 322] width 145 height 34
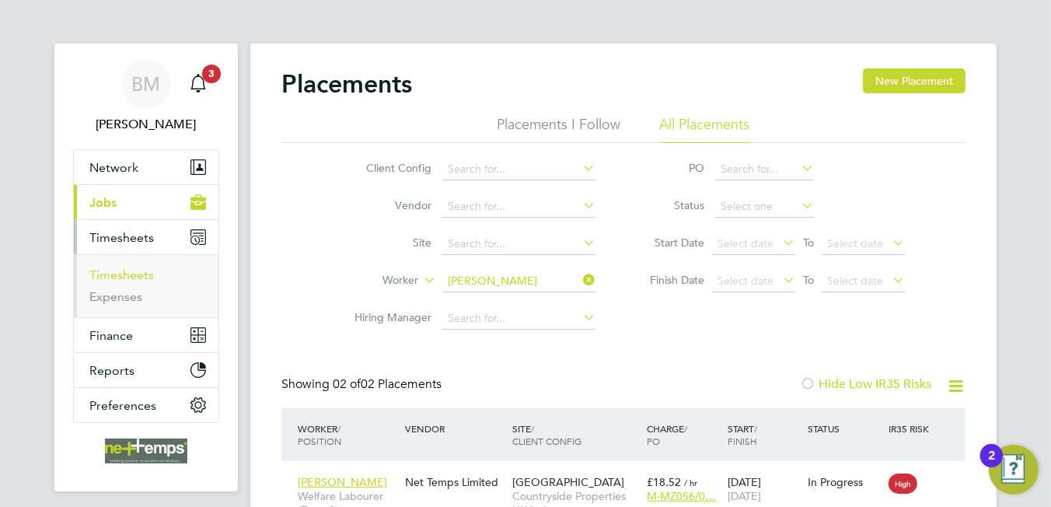
click at [138, 272] on link "Timesheets" at bounding box center [121, 275] width 65 height 15
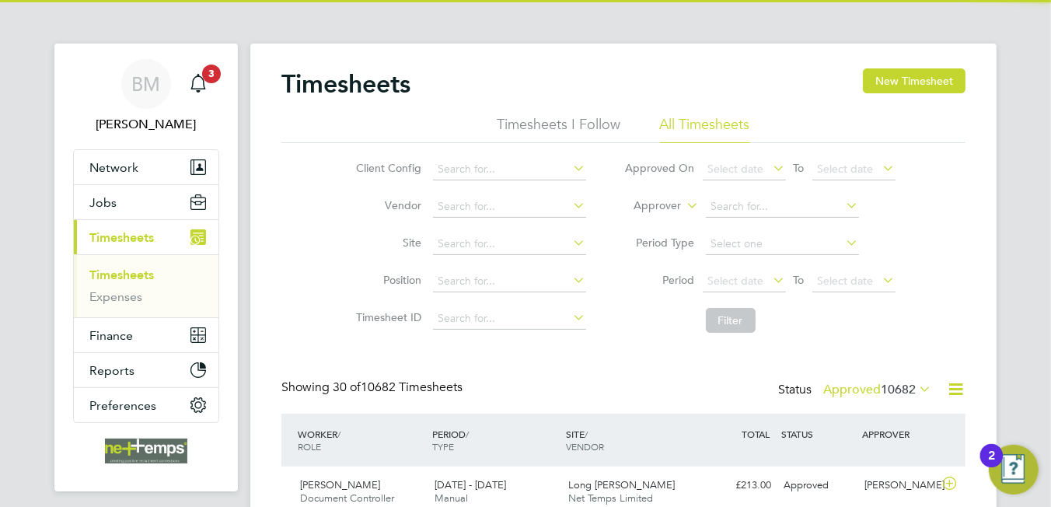
scroll to position [39, 135]
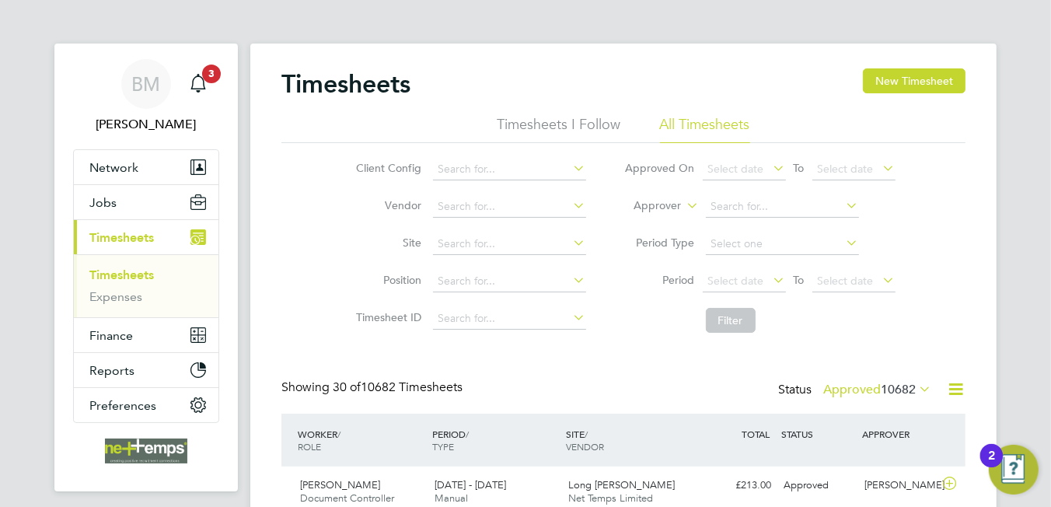
click at [948, 387] on icon at bounding box center [955, 389] width 19 height 19
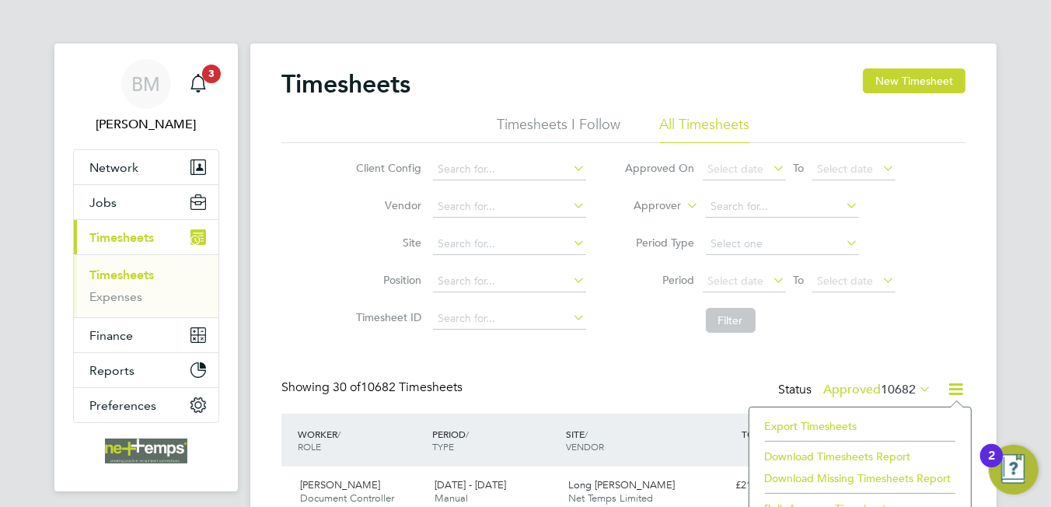
click at [817, 423] on li "Export Timesheets" at bounding box center [860, 426] width 206 height 22
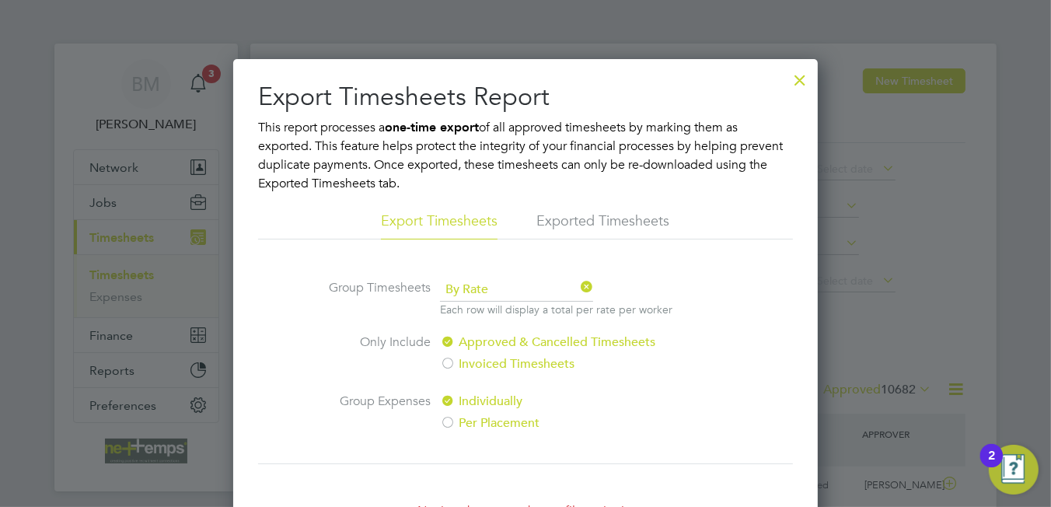
click at [797, 75] on div at bounding box center [800, 76] width 28 height 28
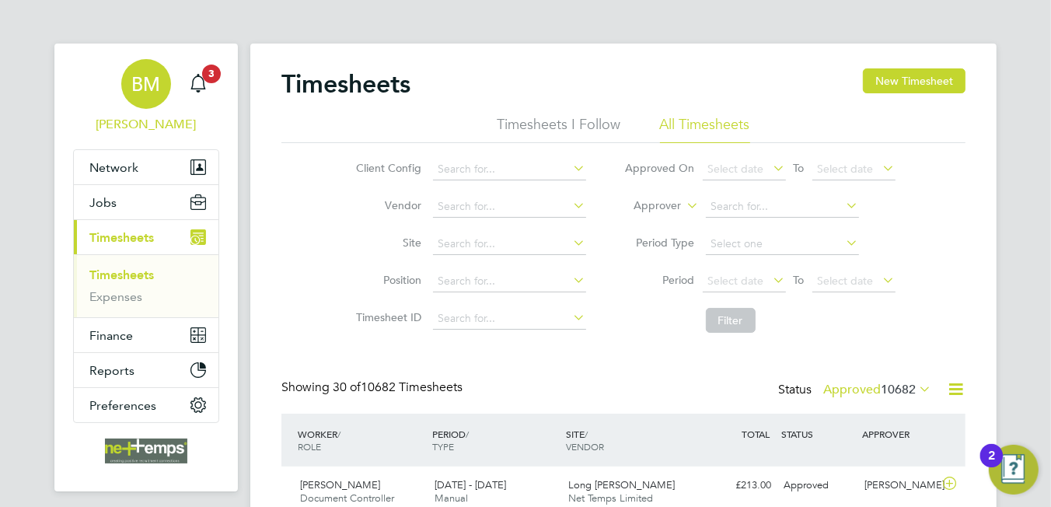
click at [215, 92] on link "BM [PERSON_NAME]" at bounding box center [146, 96] width 146 height 75
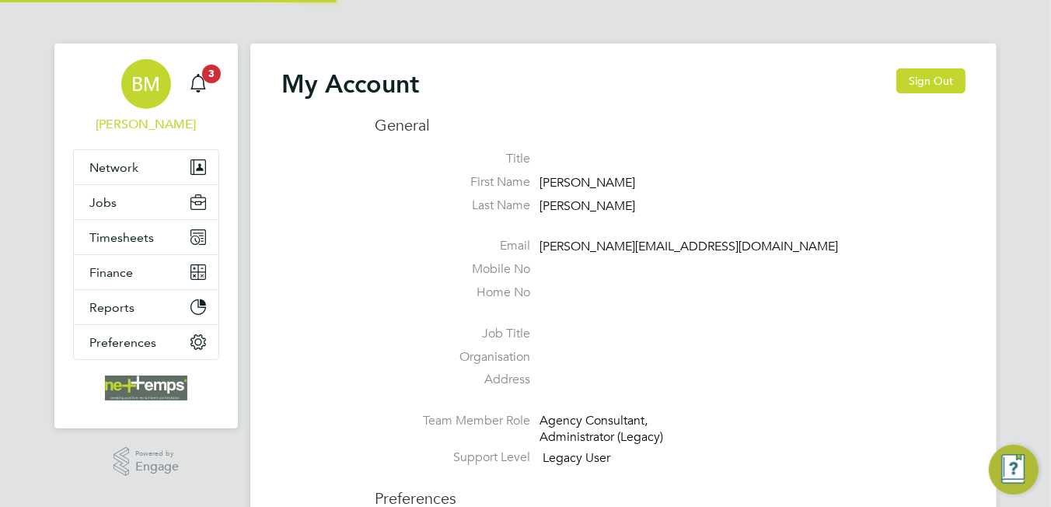
type input "[PERSON_NAME][EMAIL_ADDRESS][DOMAIN_NAME]"
click at [209, 72] on span "3" at bounding box center [211, 74] width 19 height 19
click at [205, 80] on span "3" at bounding box center [211, 74] width 19 height 19
